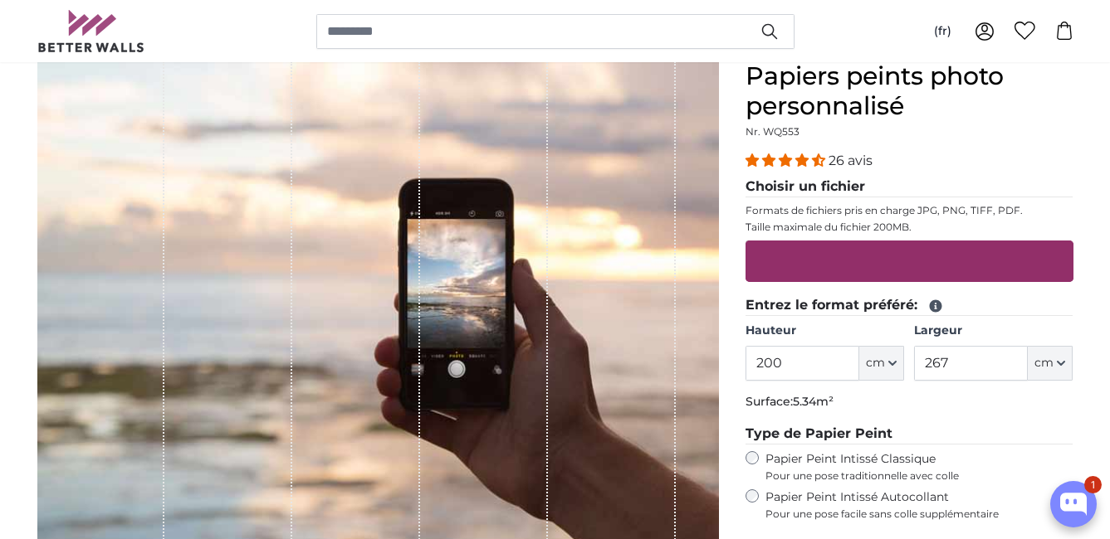
scroll to position [166, 0]
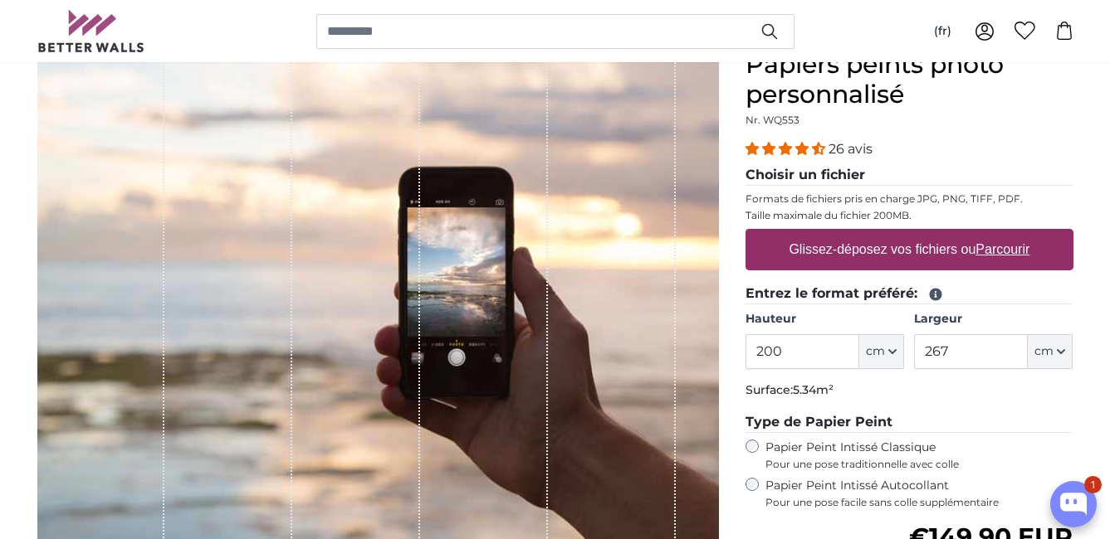
click at [878, 247] on label "Glissez-déposez vos fichiers ou Parcourir" at bounding box center [909, 249] width 254 height 33
click at [878, 234] on input "Glissez-déposez vos fichiers ou Parcourir" at bounding box center [909, 231] width 328 height 5
type input "**********"
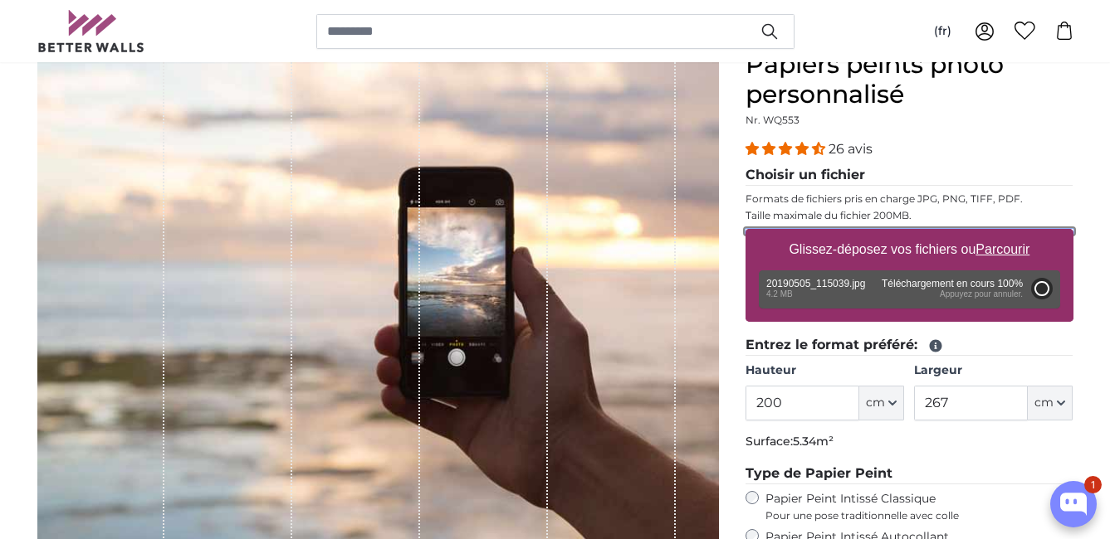
type input "266"
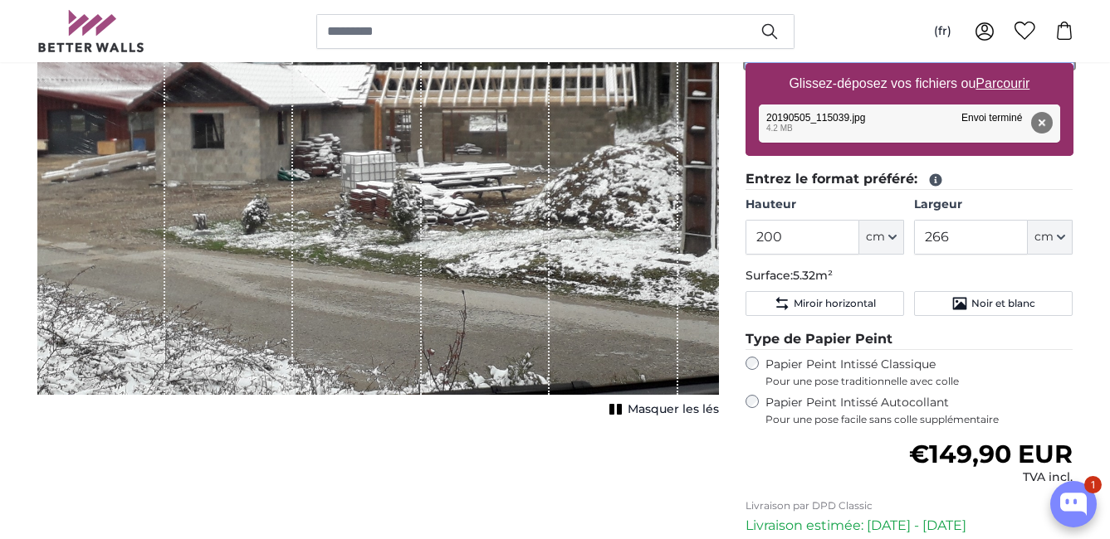
scroll to position [249, 0]
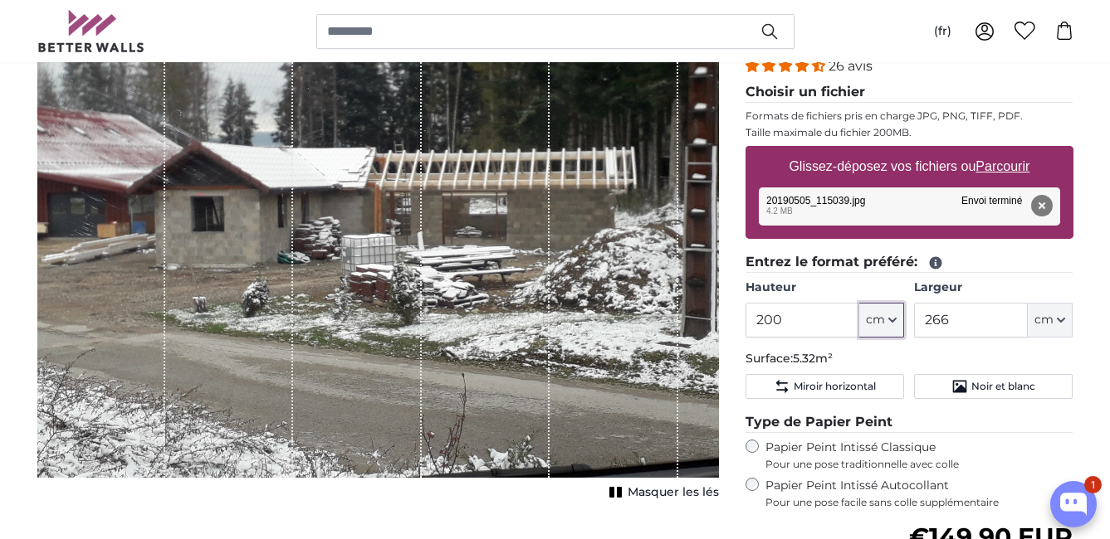
click at [892, 324] on icon "button" at bounding box center [892, 320] width 8 height 8
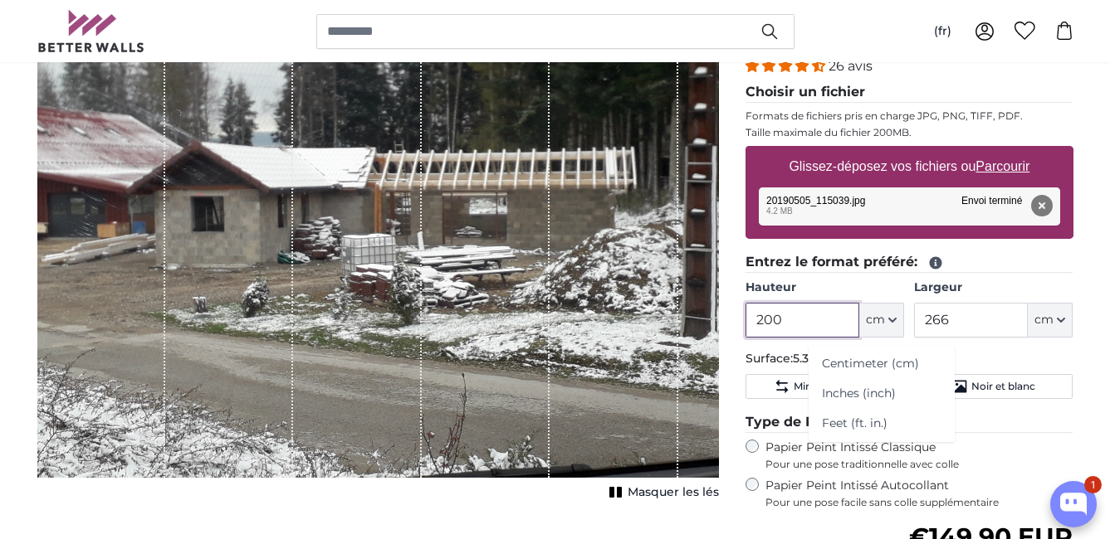
click at [795, 329] on input "200" at bounding box center [802, 320] width 114 height 35
drag, startPoint x: 793, startPoint y: 326, endPoint x: 612, endPoint y: 321, distance: 181.0
click at [612, 321] on product-detail "Annuler Recadrer l'image Masquer les lés Papiers peints photo personnalisé Nr. …" at bounding box center [555, 367] width 1062 height 854
type input "300"
